Goal: Complete application form

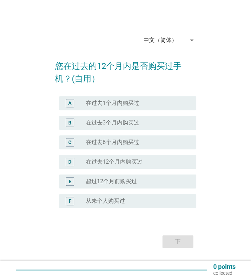
click at [183, 46] on div "中文（简体） arrow_drop_down" at bounding box center [169, 40] width 52 height 11
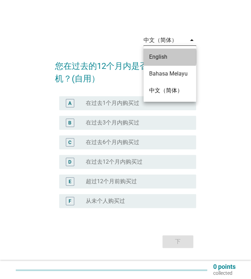
click at [170, 58] on div "English" at bounding box center [169, 57] width 41 height 8
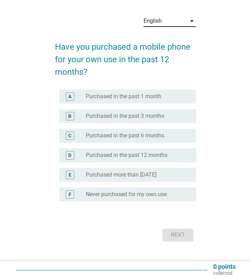
scroll to position [18, 0]
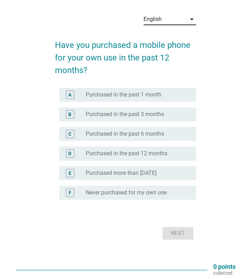
click at [156, 177] on label "Purchased more than [DATE]" at bounding box center [121, 173] width 71 height 7
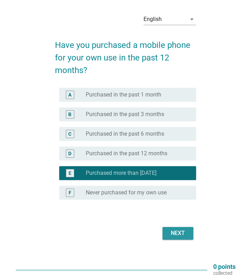
click at [189, 240] on button "Next" at bounding box center [177, 233] width 31 height 13
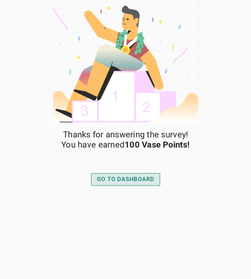
click at [146, 181] on div "GO TO DASHBOARD" at bounding box center [125, 179] width 57 height 8
